Goal: Navigation & Orientation: Go to known website

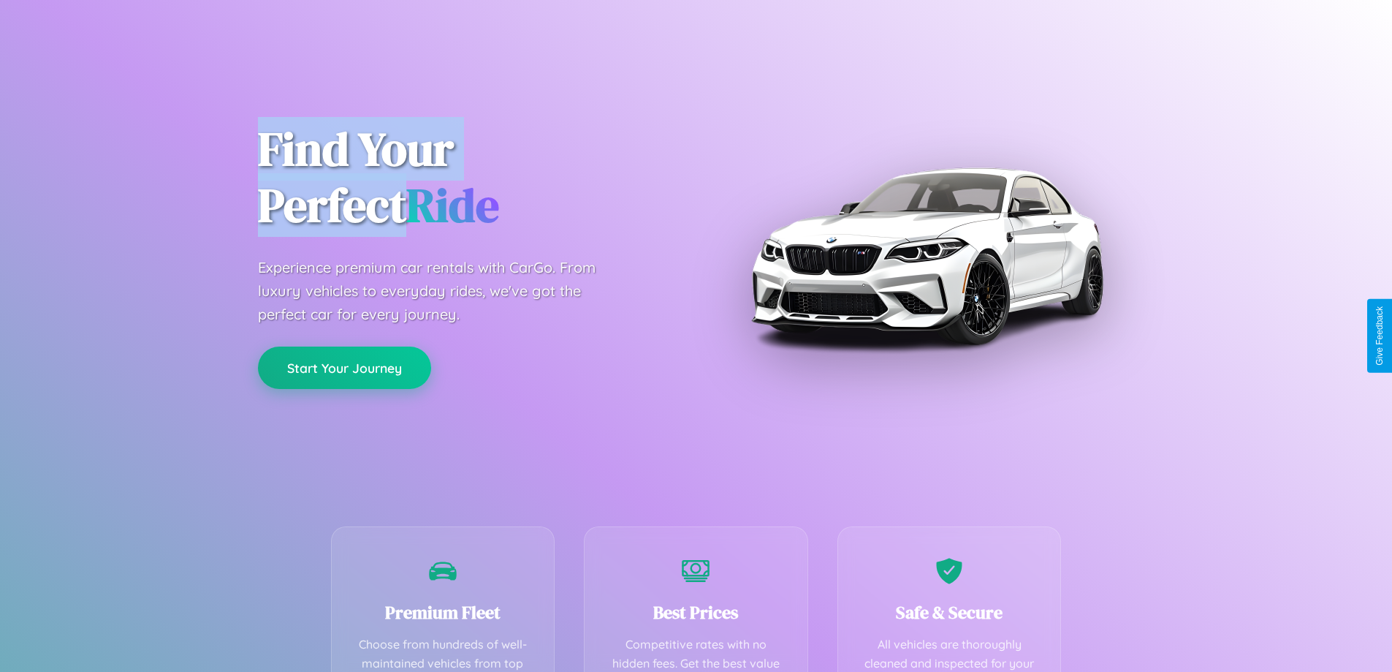
click at [344, 368] on button "Start Your Journey" at bounding box center [344, 367] width 173 height 42
click at [344, 367] on button "Start Your Journey" at bounding box center [344, 367] width 173 height 42
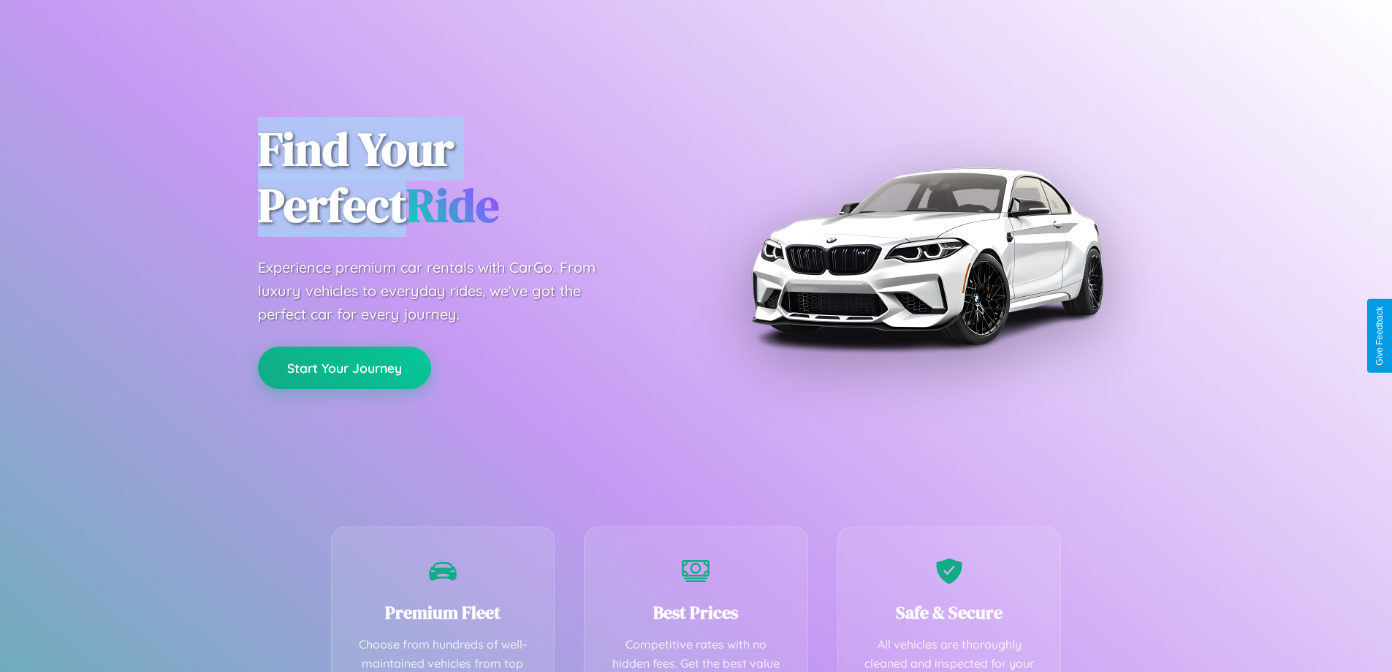
click at [344, 367] on button "Start Your Journey" at bounding box center [344, 367] width 173 height 42
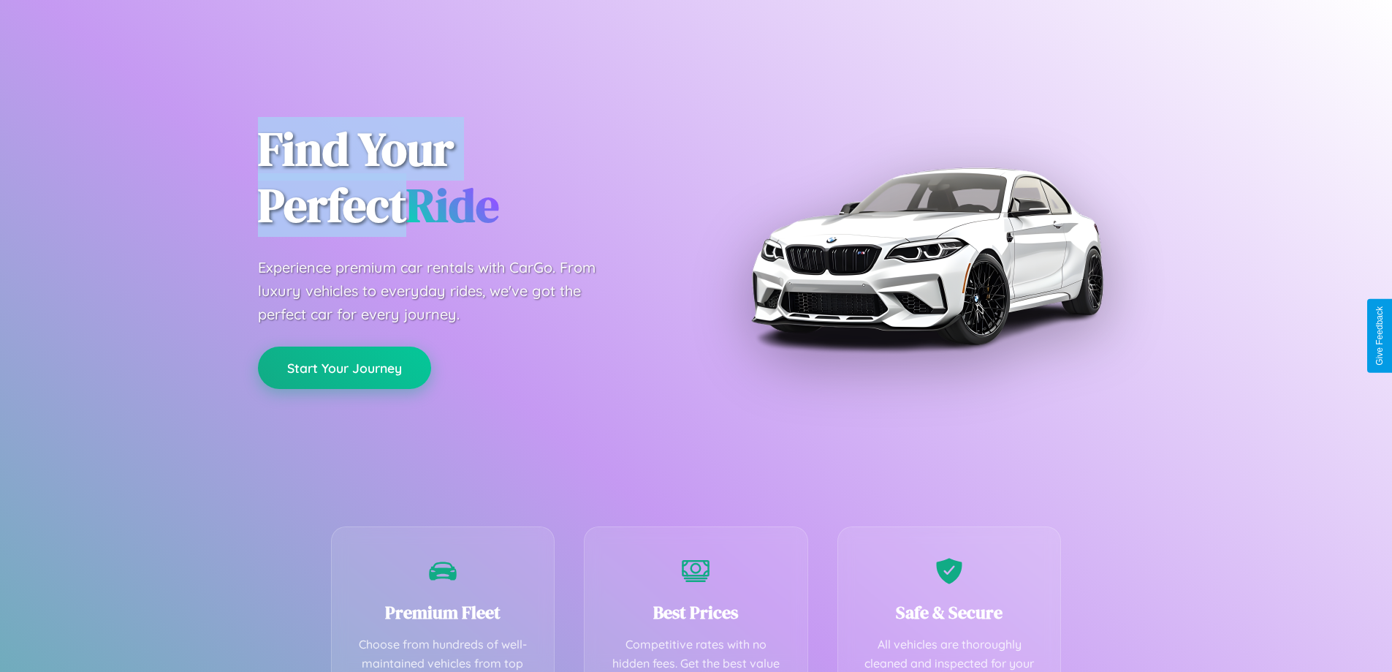
click at [344, 367] on button "Start Your Journey" at bounding box center [344, 367] width 173 height 42
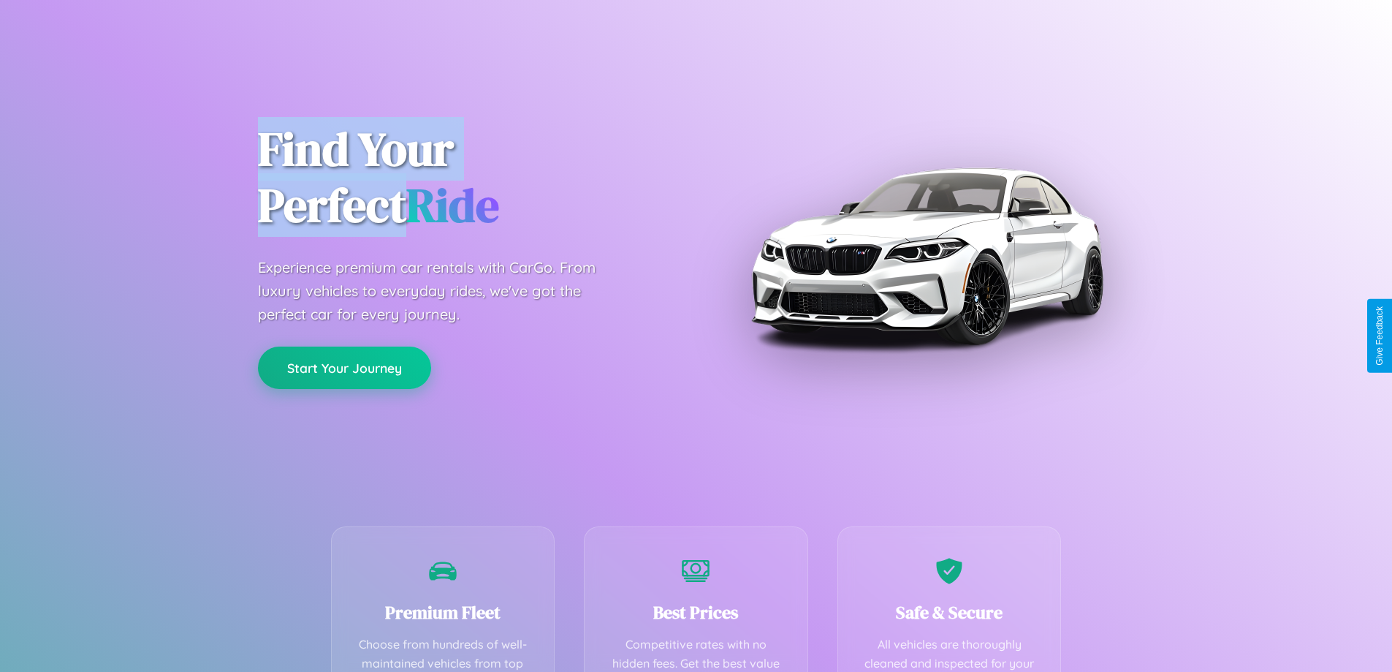
click at [344, 367] on button "Start Your Journey" at bounding box center [344, 367] width 173 height 42
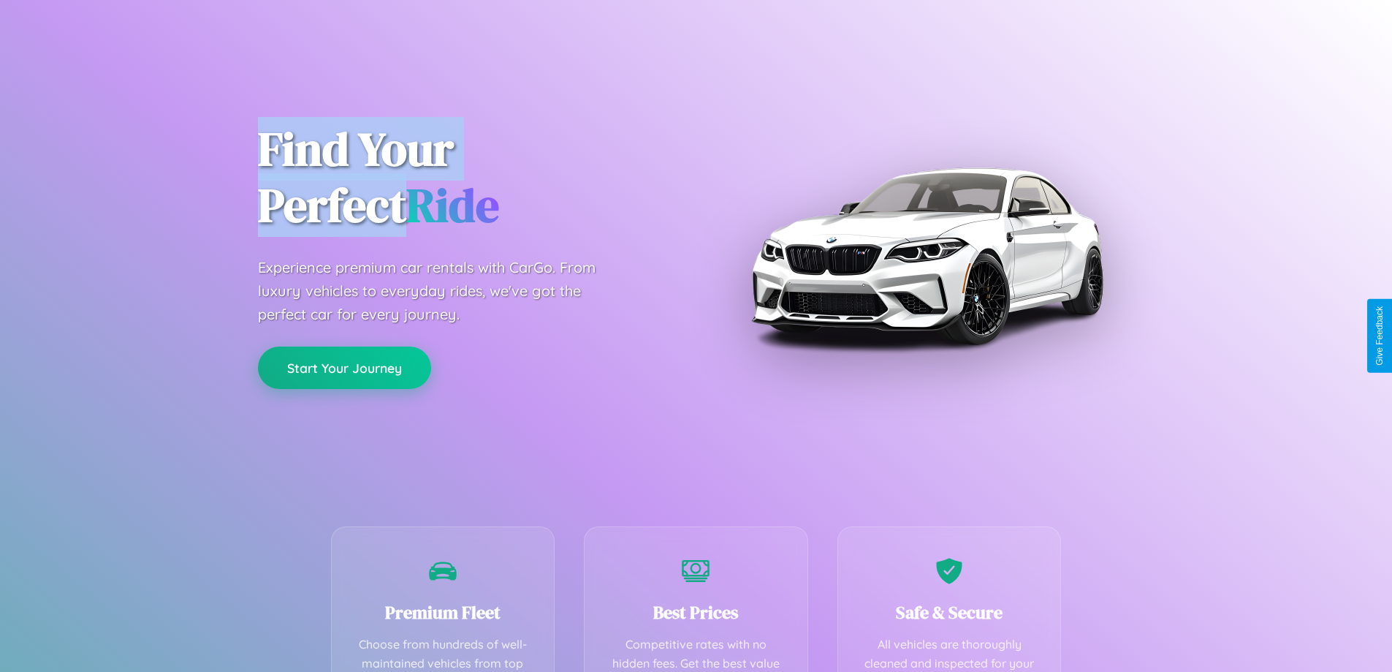
click at [344, 367] on button "Start Your Journey" at bounding box center [344, 367] width 173 height 42
